Goal: Check status: Check status

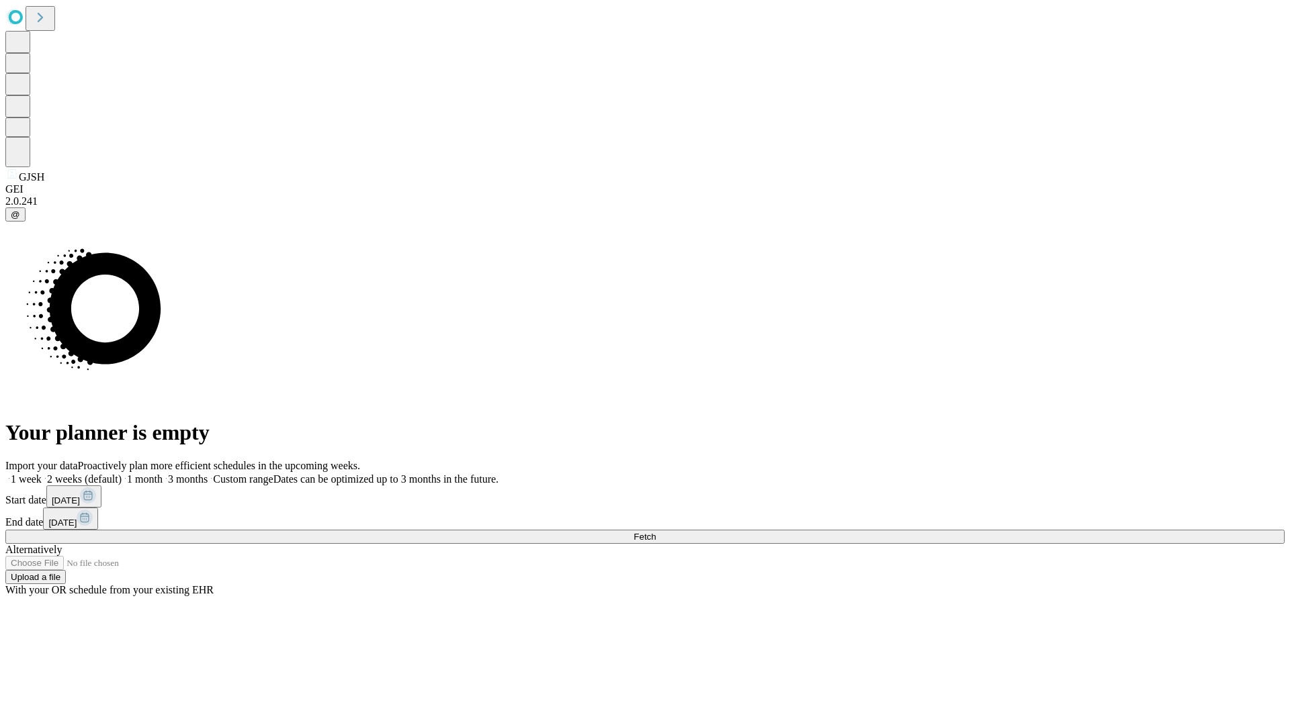
click at [656, 532] on span "Fetch" at bounding box center [644, 537] width 22 height 10
